Goal: Task Accomplishment & Management: Manage account settings

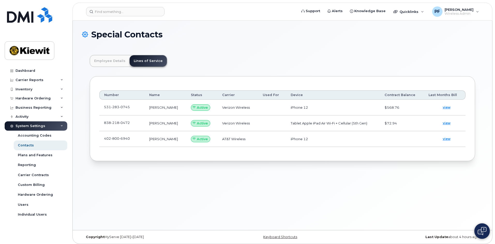
scroll to position [15, 0]
click at [147, 11] on input at bounding box center [125, 11] width 78 height 9
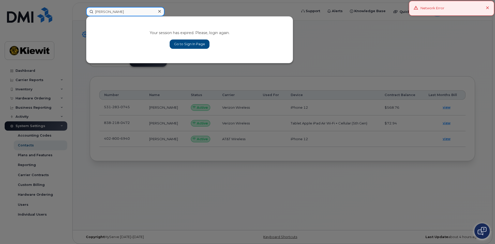
type input "[PERSON_NAME]"
drag, startPoint x: 196, startPoint y: 43, endPoint x: 205, endPoint y: 45, distance: 9.0
click at [196, 43] on link "Go to Sign In Page" at bounding box center [190, 44] width 40 height 9
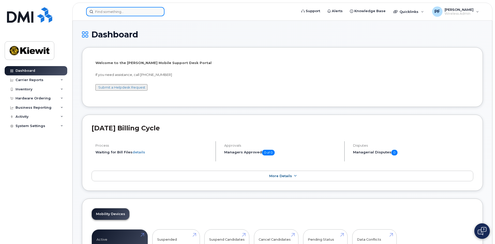
click at [118, 13] on input at bounding box center [125, 11] width 78 height 9
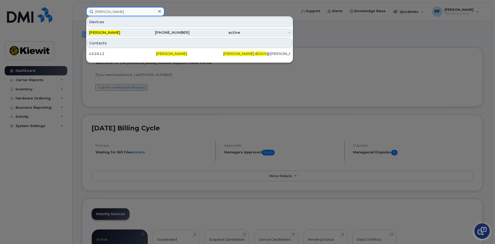
type input "mitchell bouy"
click at [125, 31] on div "[PERSON_NAME]" at bounding box center [114, 32] width 50 height 5
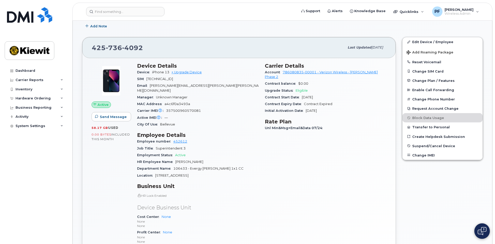
scroll to position [78, 0]
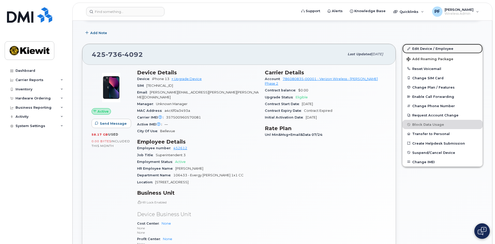
click at [419, 46] on link "Edit Device / Employee" at bounding box center [442, 48] width 80 height 9
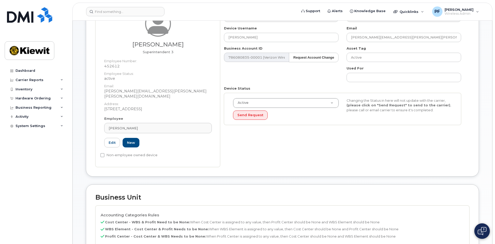
scroll to position [155, 0]
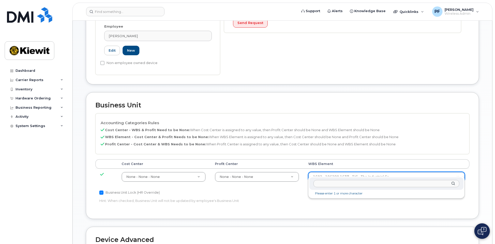
click at [322, 182] on input "text" at bounding box center [386, 183] width 146 height 7
type input "106433.1984"
type input "35843883"
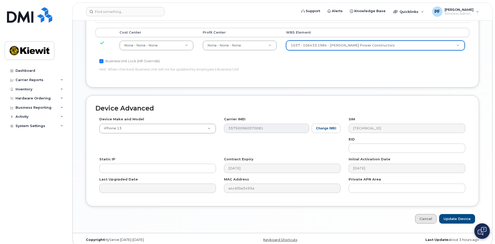
scroll to position [287, 0]
click at [456, 214] on input "Update Device" at bounding box center [457, 219] width 36 height 10
type input "Saving..."
